Goal: Information Seeking & Learning: Understand process/instructions

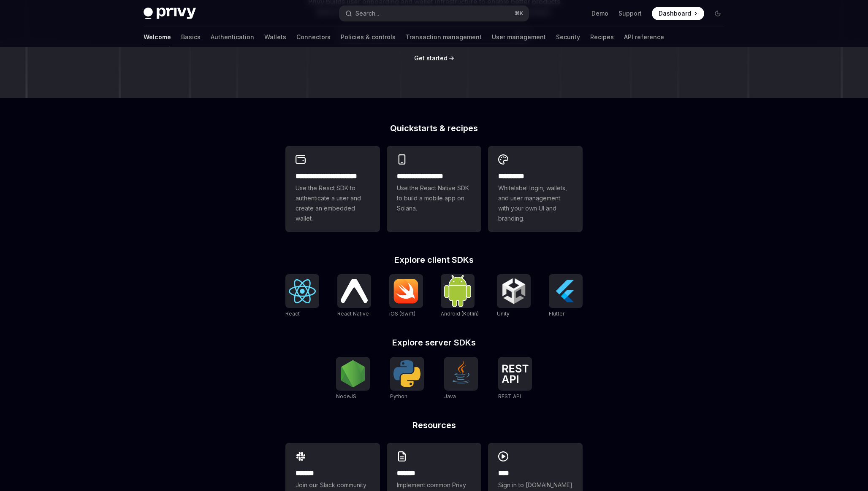
scroll to position [180, 0]
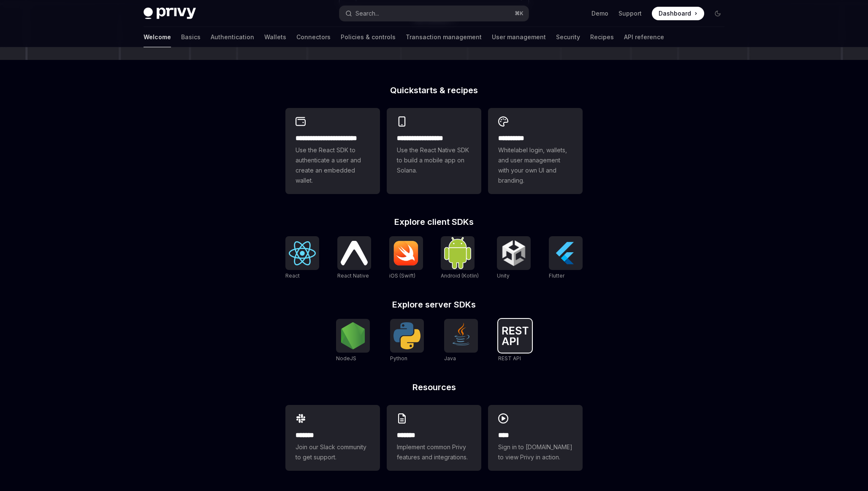
click at [513, 337] on img at bounding box center [514, 336] width 27 height 19
type textarea "*"
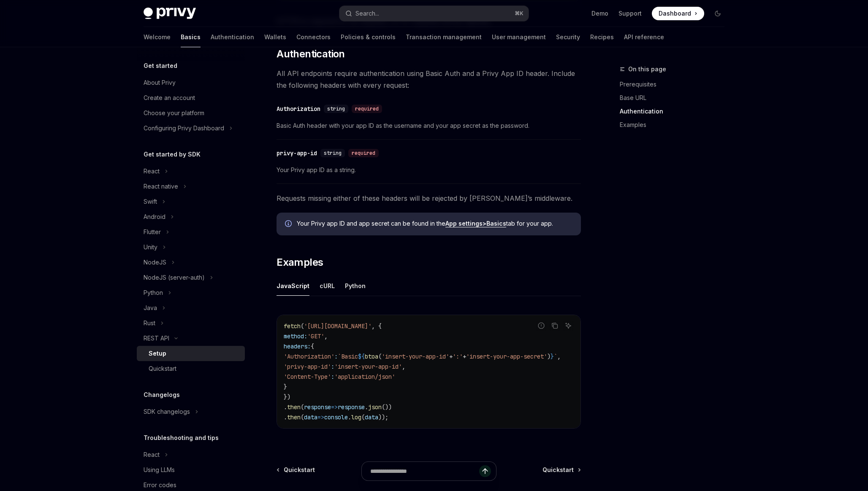
scroll to position [323, 0]
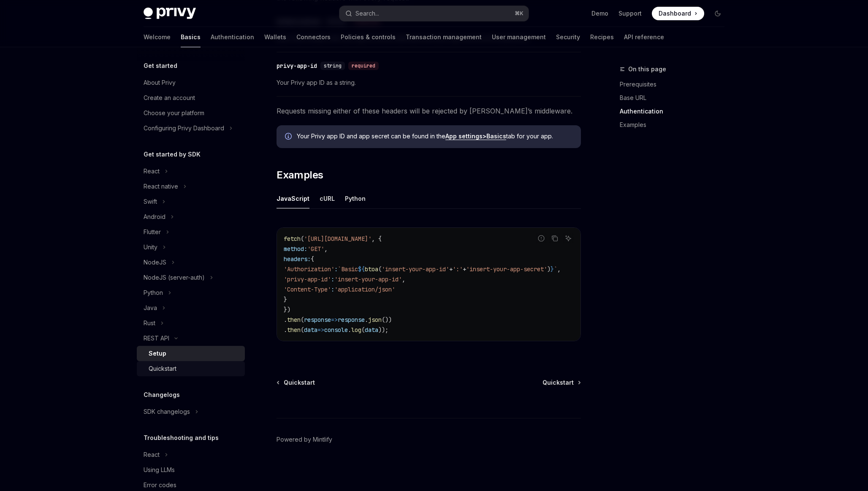
click at [187, 368] on div "Quickstart" at bounding box center [194, 369] width 91 height 10
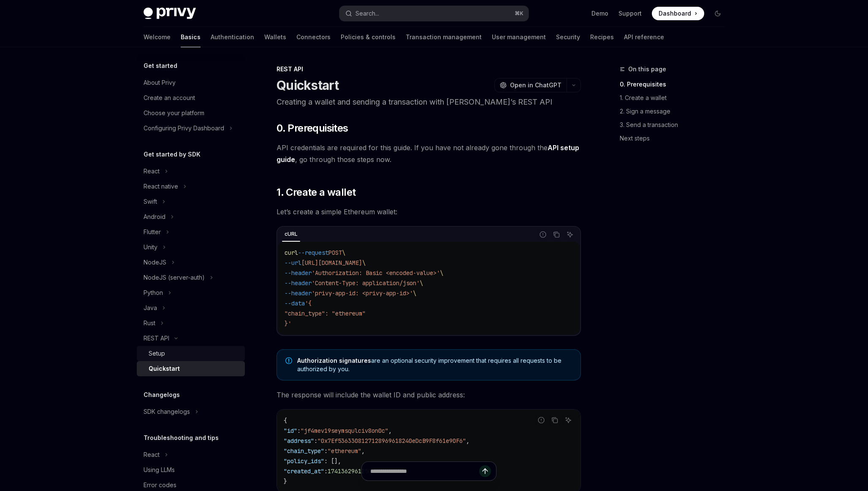
click at [187, 357] on div "Setup" at bounding box center [194, 354] width 91 height 10
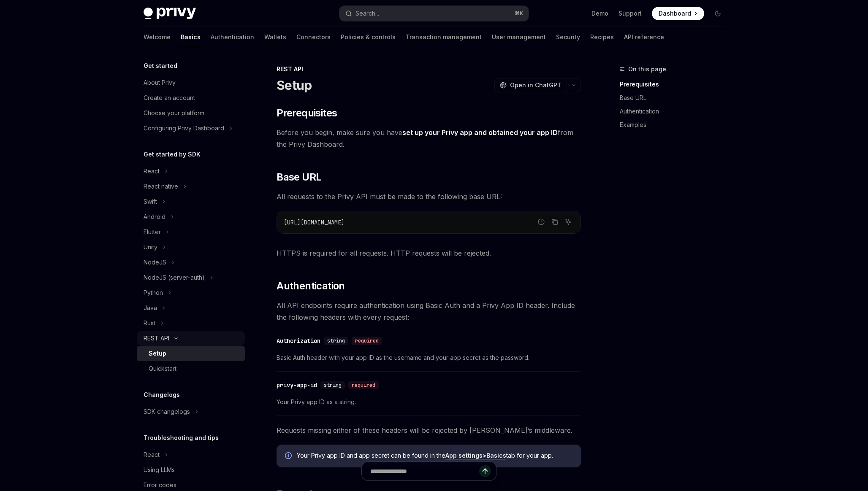
click at [187, 341] on button "REST API" at bounding box center [191, 338] width 108 height 15
click at [624, 35] on link "API reference" at bounding box center [644, 37] width 40 height 20
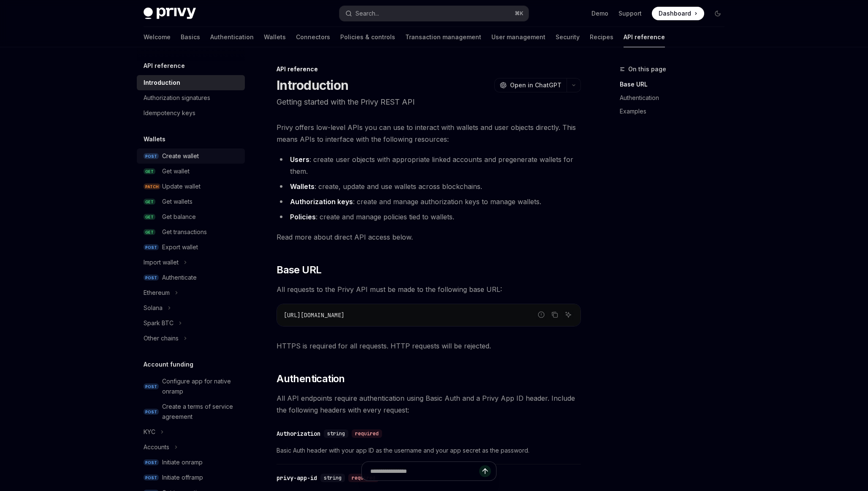
click at [191, 156] on div "Create wallet" at bounding box center [180, 156] width 37 height 10
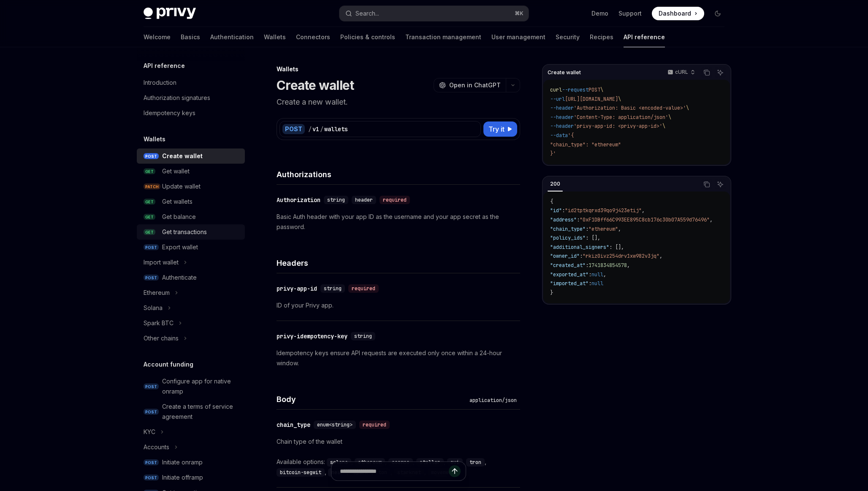
click at [187, 228] on div "Get transactions" at bounding box center [184, 232] width 45 height 10
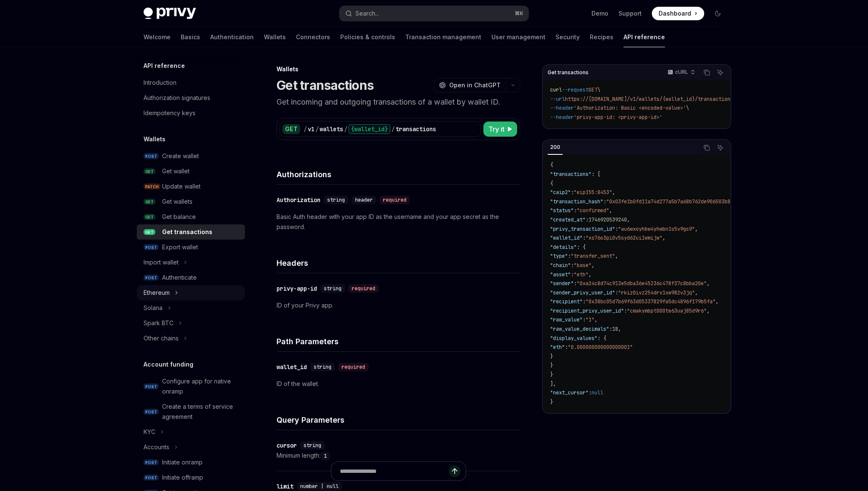
click at [174, 298] on button "Ethereum" at bounding box center [191, 292] width 108 height 15
type textarea "*"
